Goal: Information Seeking & Learning: Learn about a topic

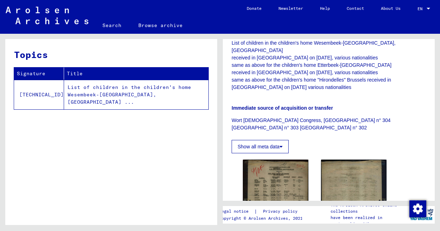
scroll to position [166, 0]
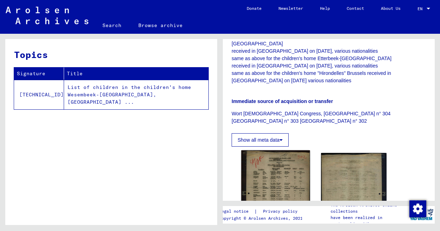
click at [277, 151] on img at bounding box center [275, 204] width 69 height 106
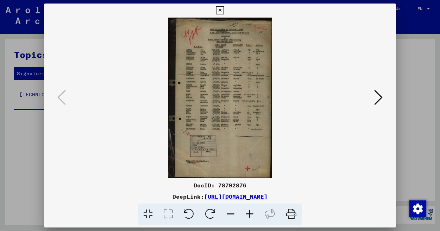
click at [247, 212] on icon at bounding box center [249, 214] width 19 height 21
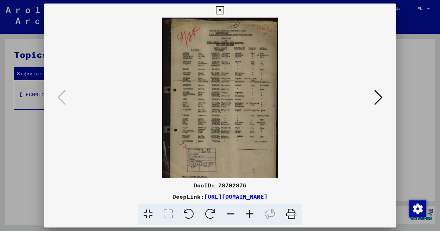
click at [247, 212] on icon at bounding box center [249, 214] width 19 height 21
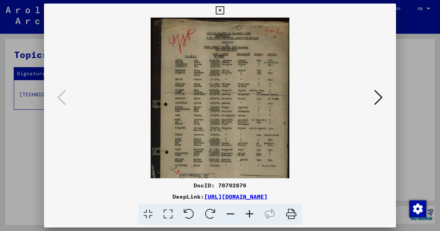
click at [247, 212] on icon at bounding box center [249, 214] width 19 height 21
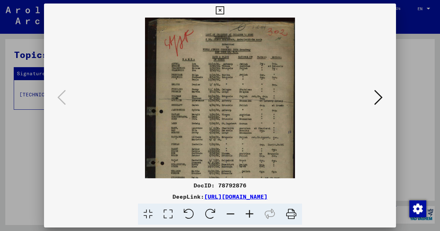
click at [247, 212] on icon at bounding box center [249, 214] width 19 height 21
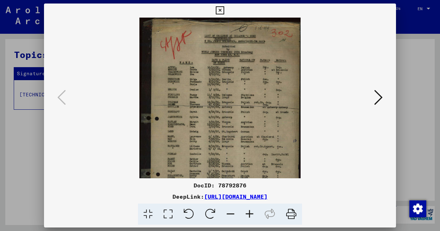
click at [247, 212] on icon at bounding box center [249, 214] width 19 height 21
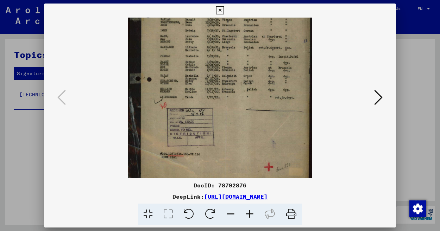
drag, startPoint x: 263, startPoint y: 126, endPoint x: 299, endPoint y: 9, distance: 122.7
click at [299, 9] on div "DocID: 78792876 DeepLink: [URL][DOMAIN_NAME]" at bounding box center [220, 115] width 352 height 222
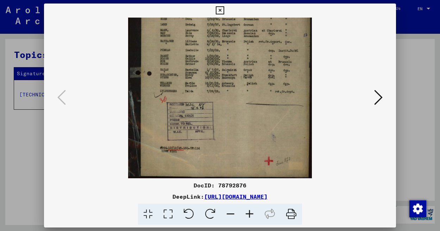
drag, startPoint x: 269, startPoint y: 107, endPoint x: 275, endPoint y: 91, distance: 17.3
click at [275, 91] on img at bounding box center [220, 36] width 184 height 284
